Goal: Navigation & Orientation: Find specific page/section

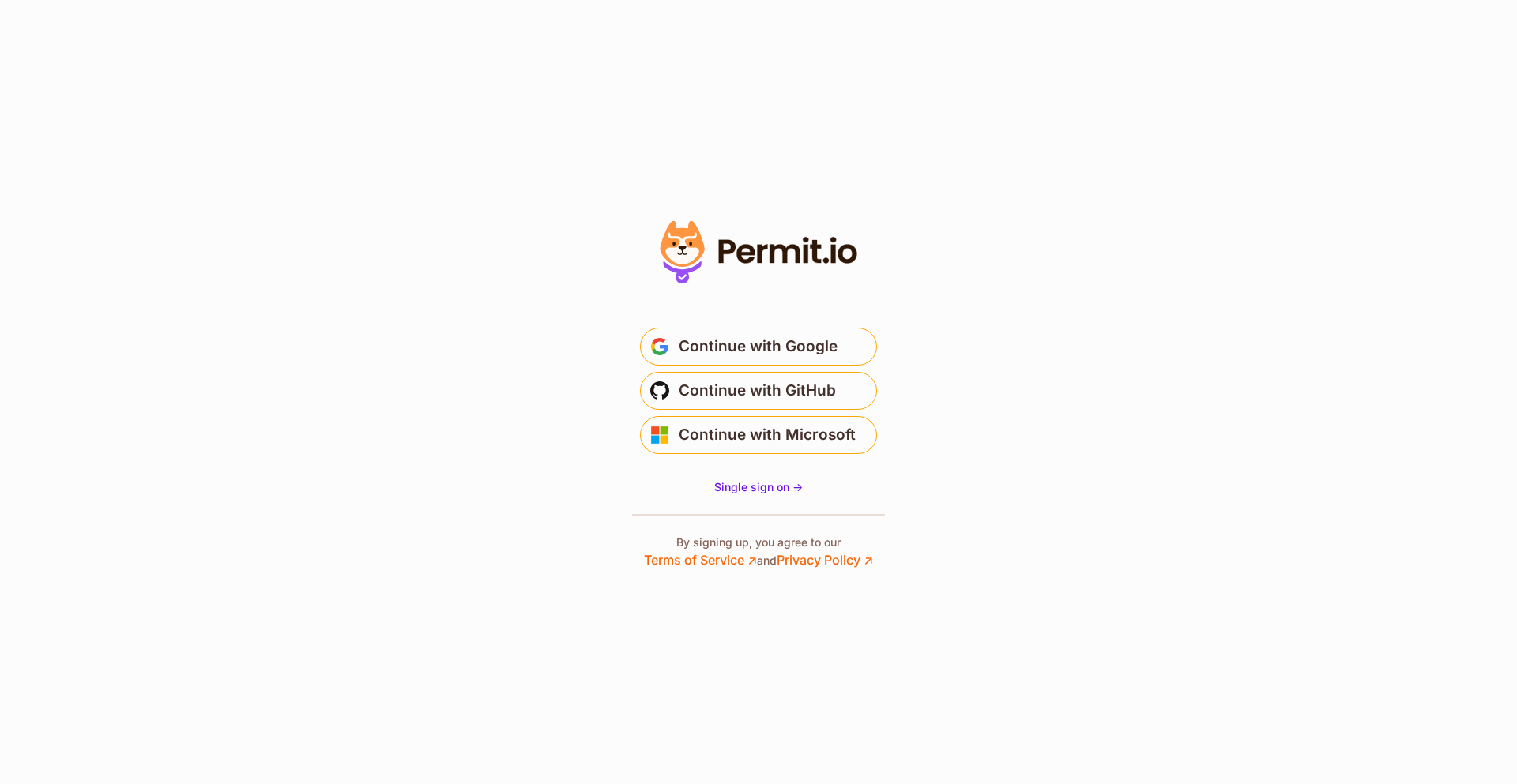
drag, startPoint x: 763, startPoint y: 247, endPoint x: 678, endPoint y: 248, distance: 85.0
click at [678, 248] on icon at bounding box center [758, 252] width 218 height 75
click at [678, 248] on icon at bounding box center [682, 254] width 33 height 21
click at [778, 385] on span "Continue with GitHub" at bounding box center [757, 390] width 157 height 25
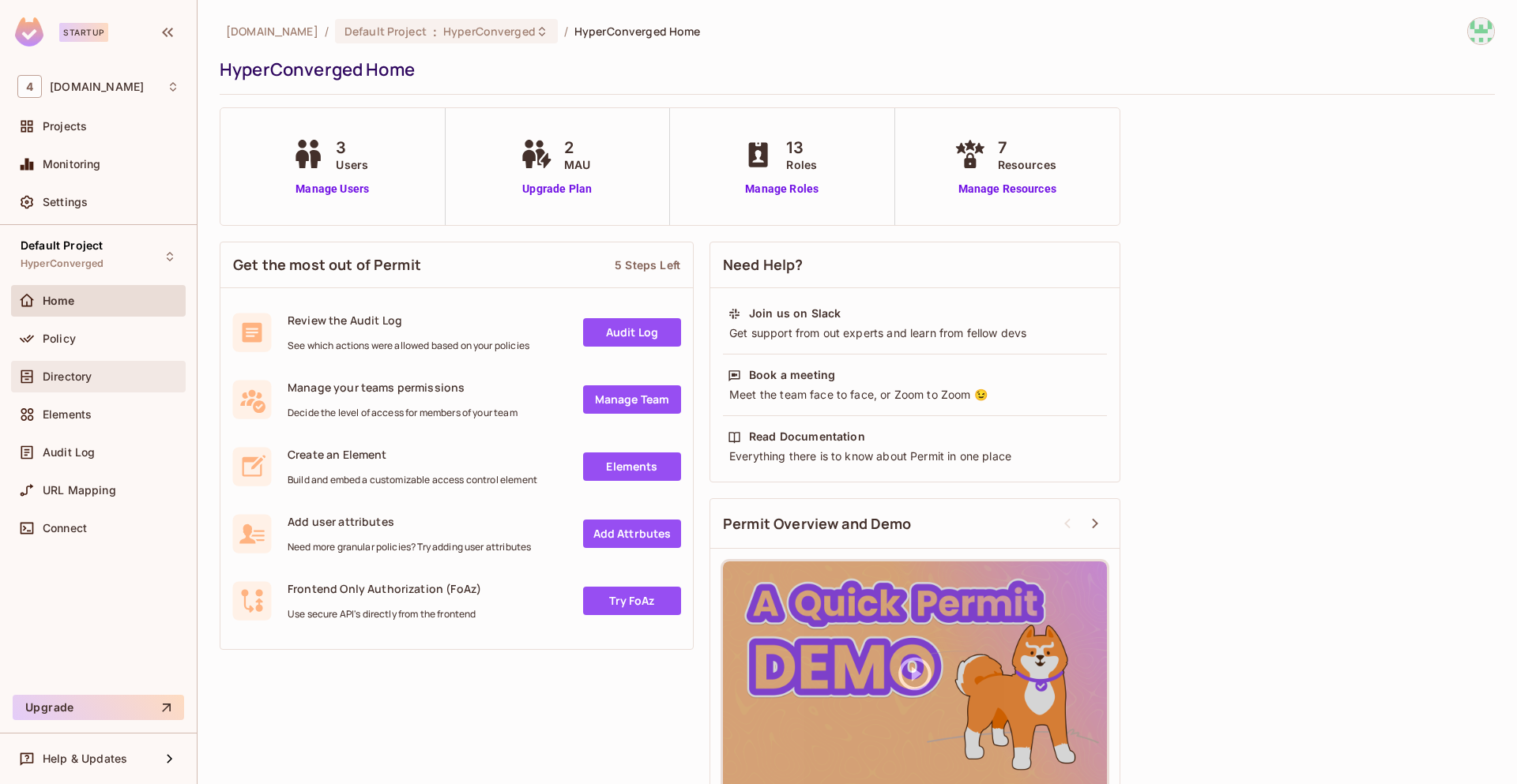
click at [120, 365] on div "Directory" at bounding box center [98, 377] width 174 height 32
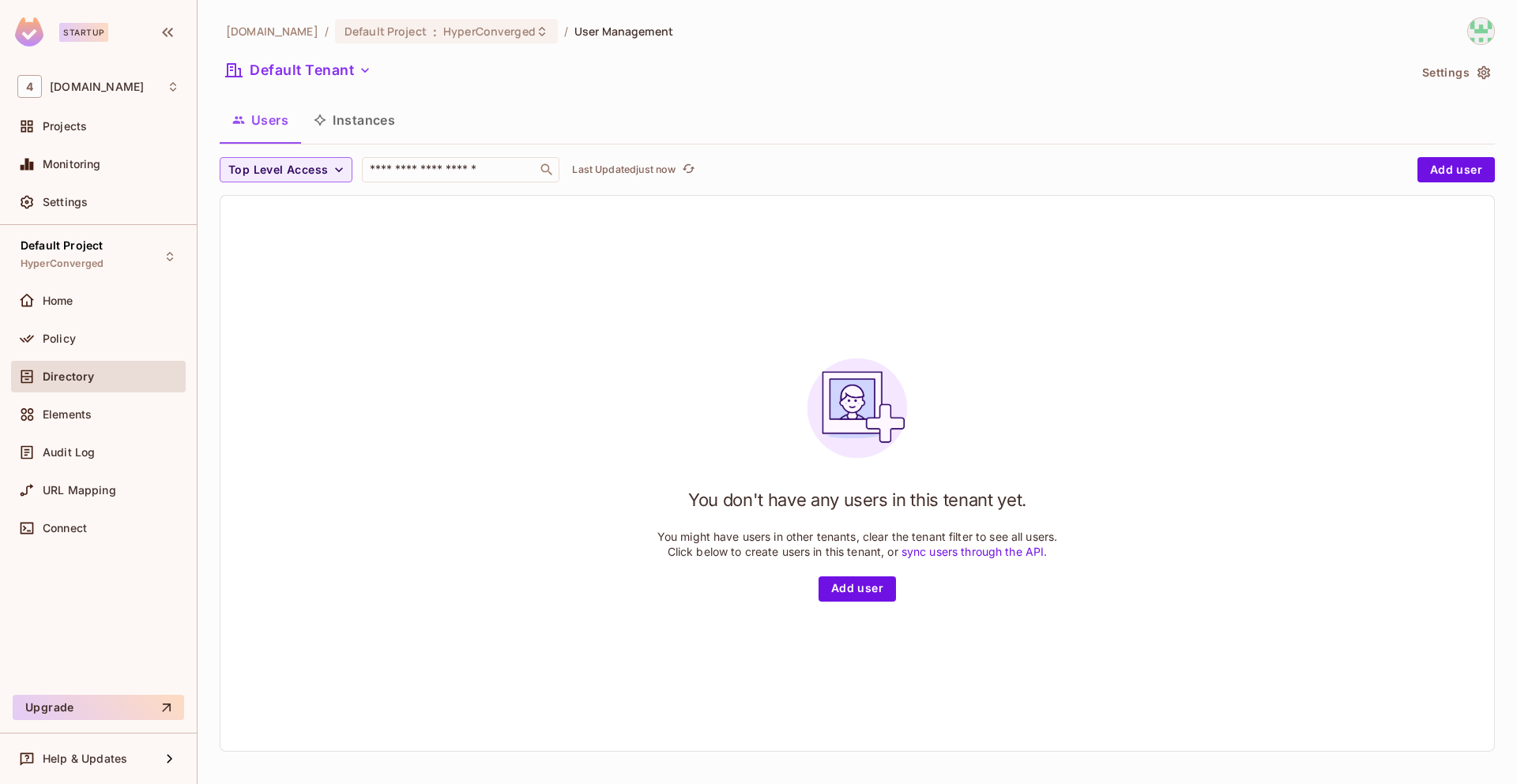
click at [32, 25] on img at bounding box center [29, 32] width 28 height 29
